Goal: Task Accomplishment & Management: Manage account settings

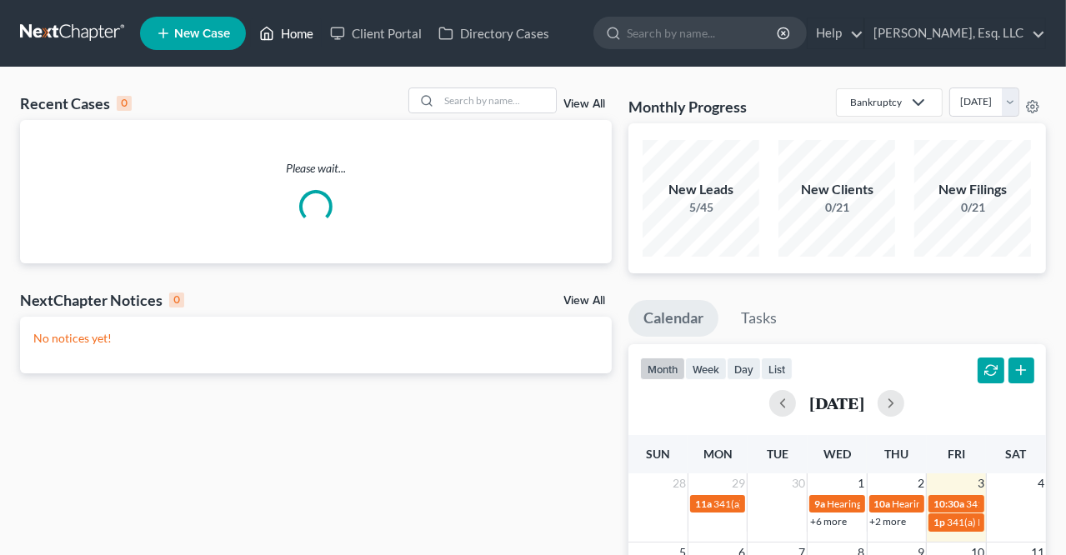
click at [296, 31] on link "Home" at bounding box center [286, 33] width 71 height 30
click at [475, 113] on div at bounding box center [482, 101] width 148 height 26
click at [475, 100] on input "search" at bounding box center [497, 100] width 117 height 24
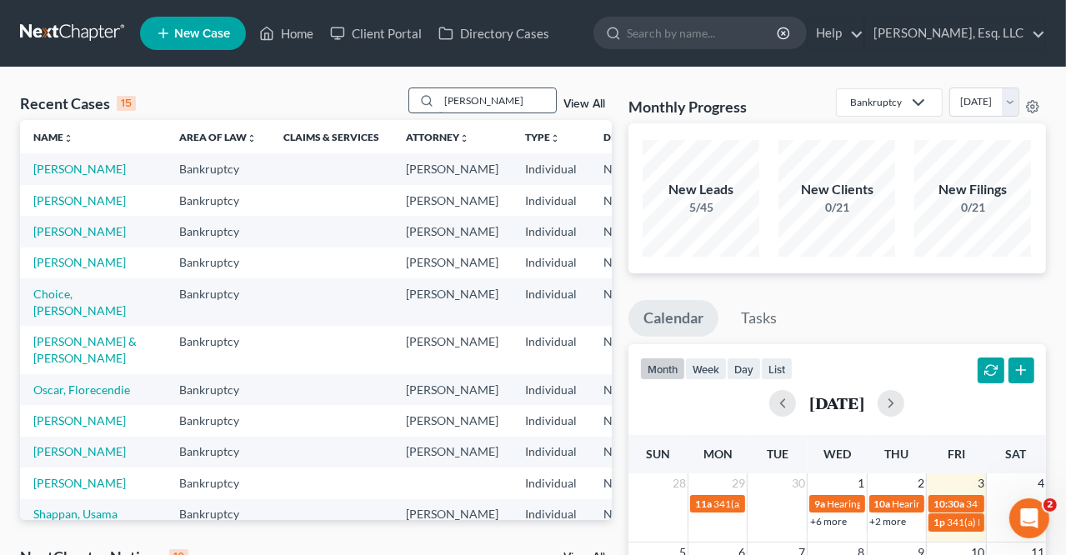
type input "[PERSON_NAME]"
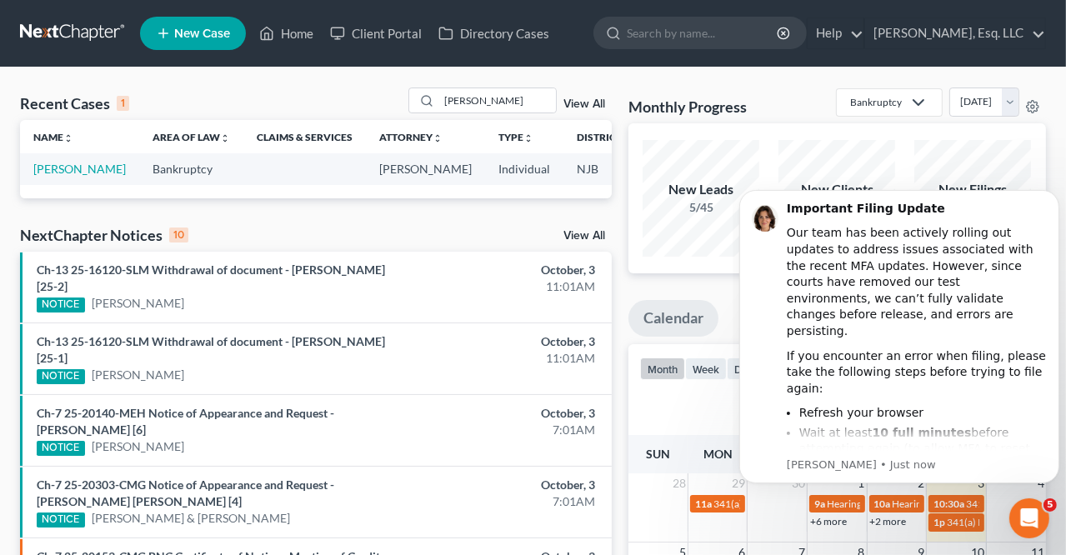
click at [43, 178] on td "[PERSON_NAME]" at bounding box center [79, 168] width 119 height 31
click at [44, 176] on link "[PERSON_NAME]" at bounding box center [79, 169] width 93 height 14
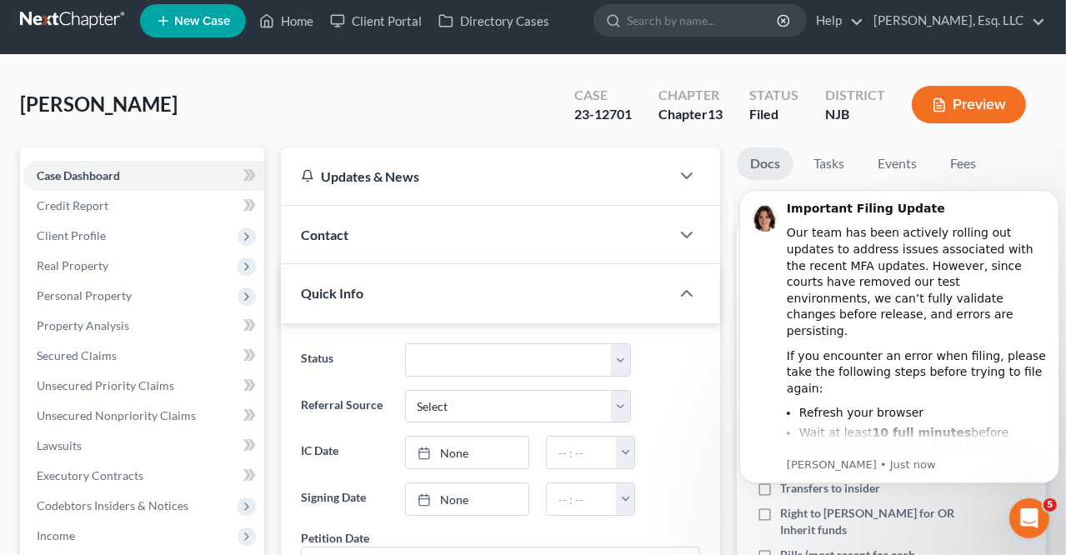
scroll to position [417, 0]
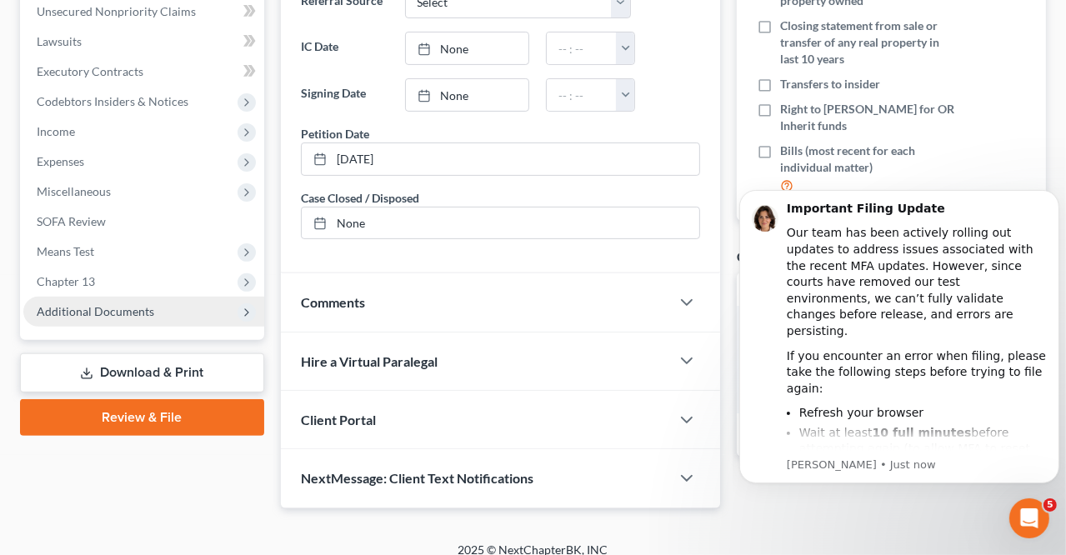
click at [114, 309] on span "Additional Documents" at bounding box center [96, 311] width 118 height 14
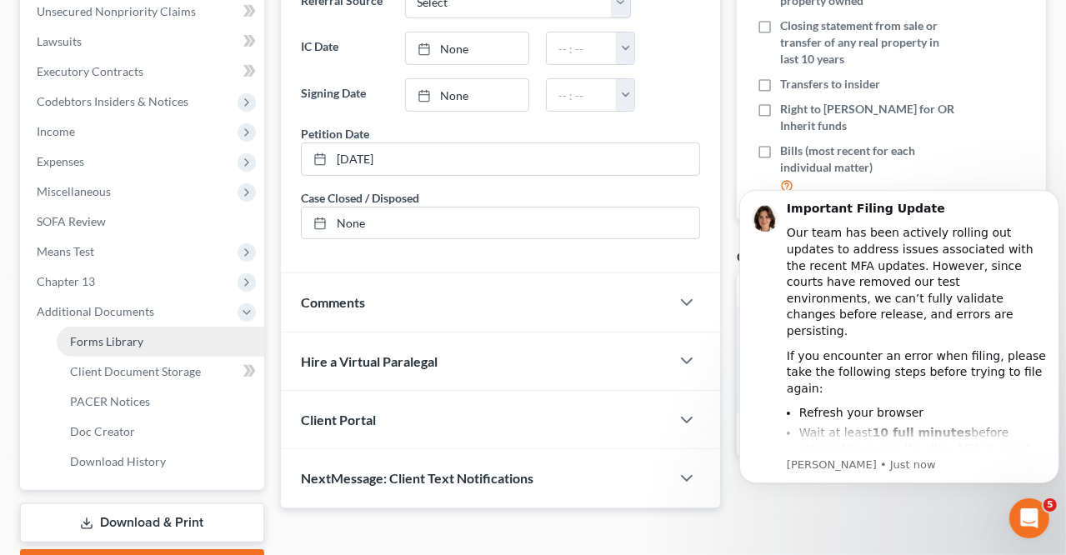
click at [132, 338] on span "Forms Library" at bounding box center [106, 341] width 73 height 14
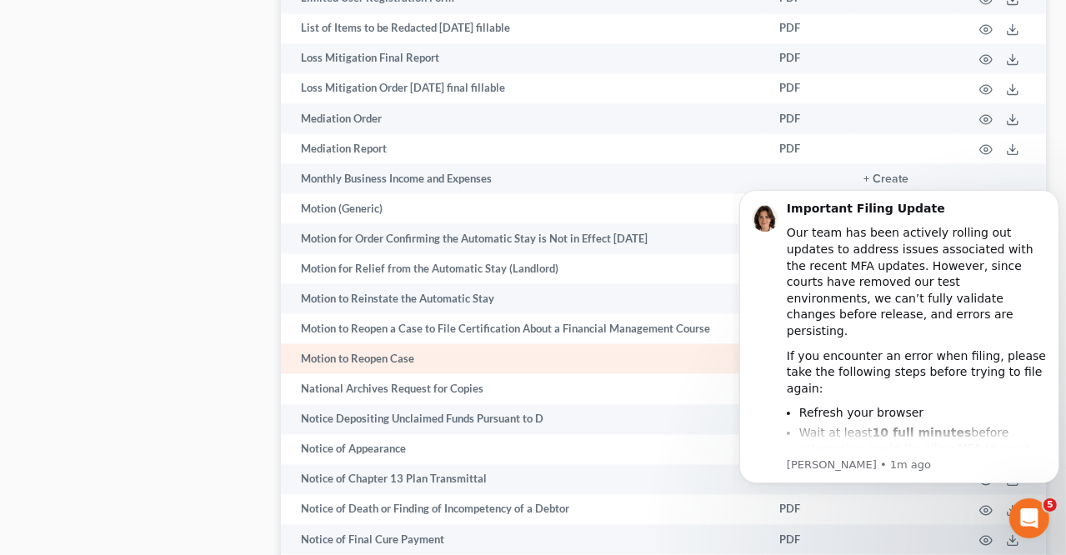
scroll to position [2750, 0]
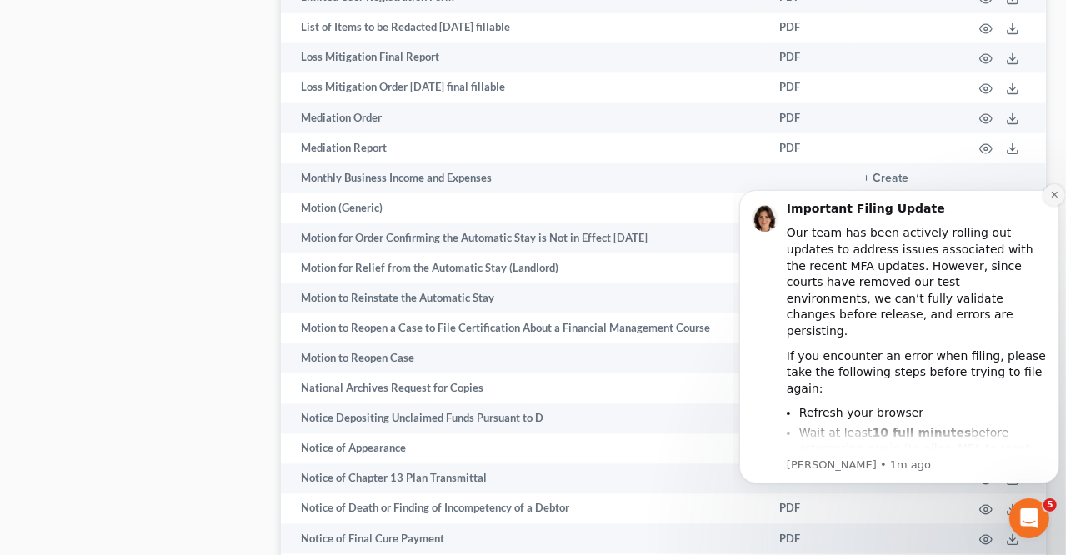
click at [1053, 197] on icon "Dismiss notification" at bounding box center [1053, 193] width 9 height 9
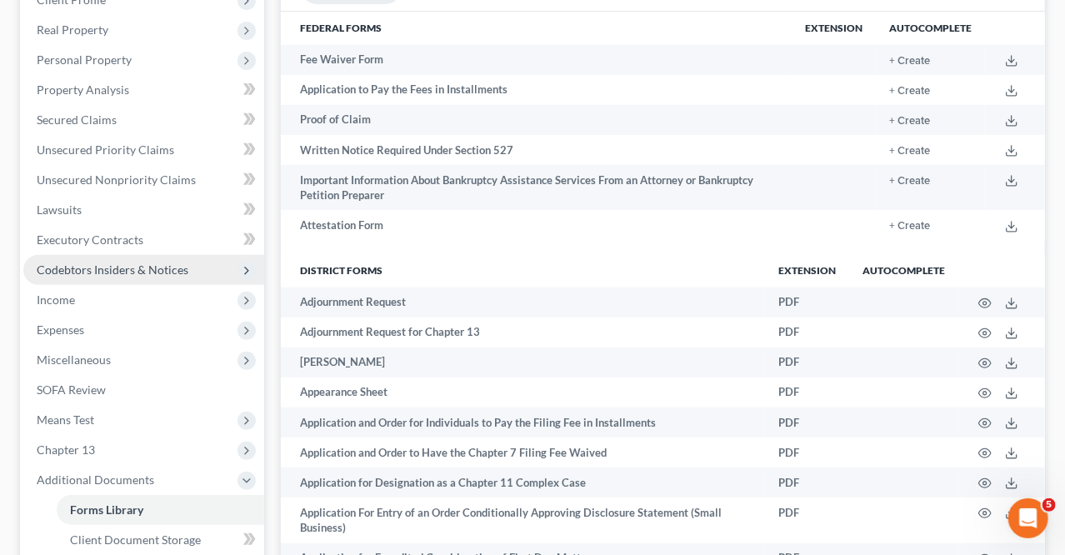
scroll to position [0, 0]
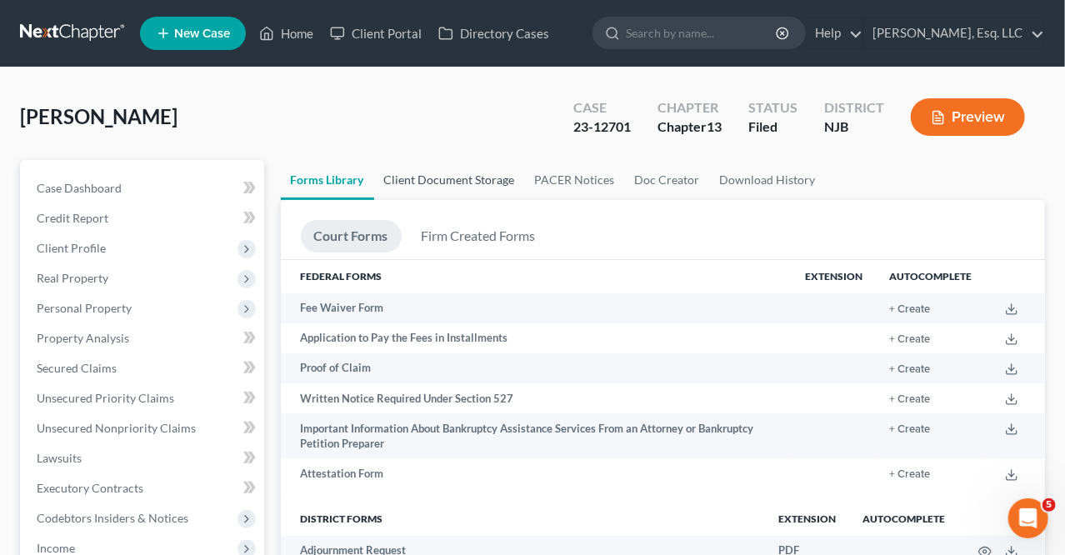
click at [443, 174] on link "Client Document Storage" at bounding box center [449, 180] width 151 height 40
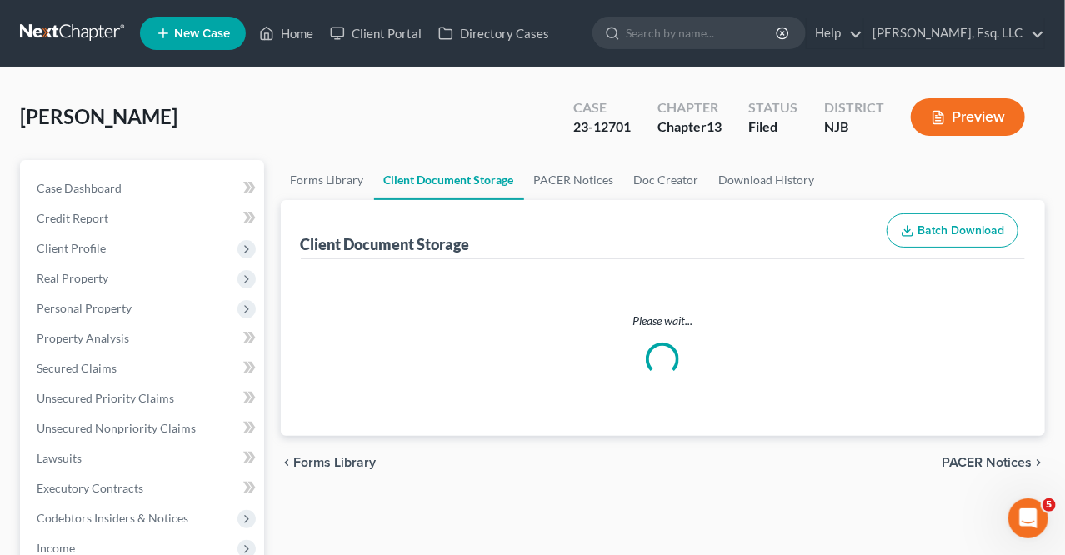
select select "9"
select select "19"
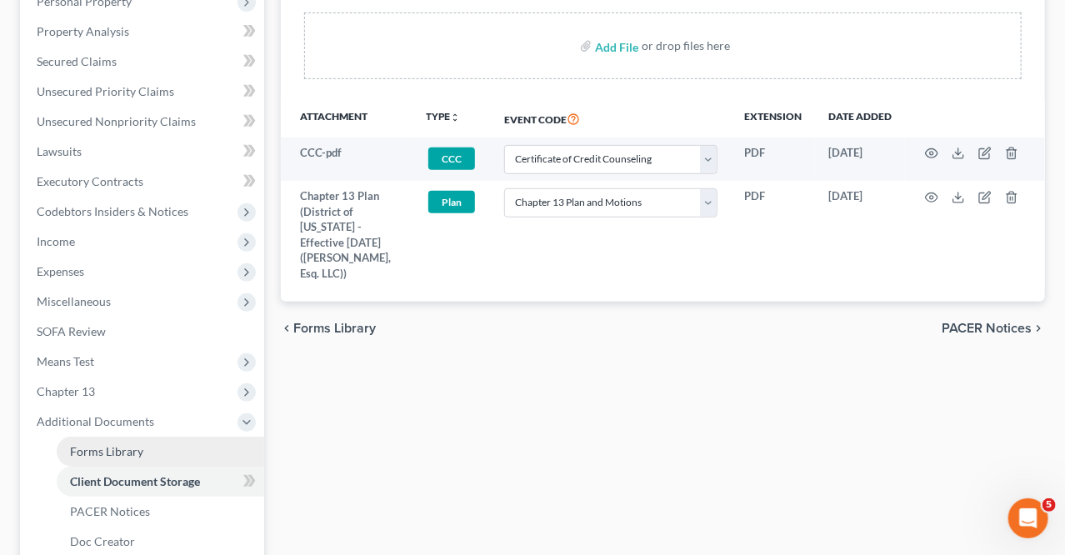
scroll to position [509, 0]
